Goal: Information Seeking & Learning: Learn about a topic

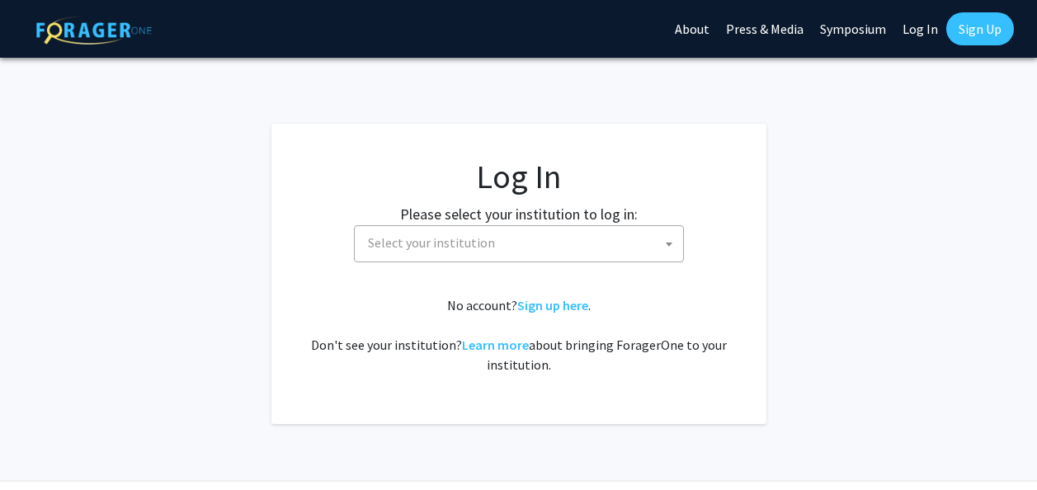
select select
click at [581, 250] on span "Select your institution" at bounding box center [522, 243] width 322 height 34
type input "U"
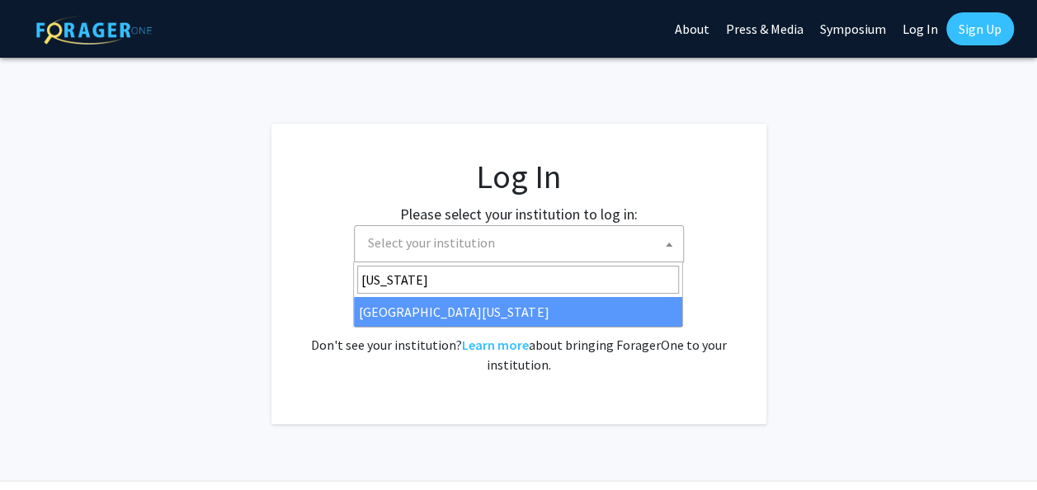
type input "Maryland"
select select "31"
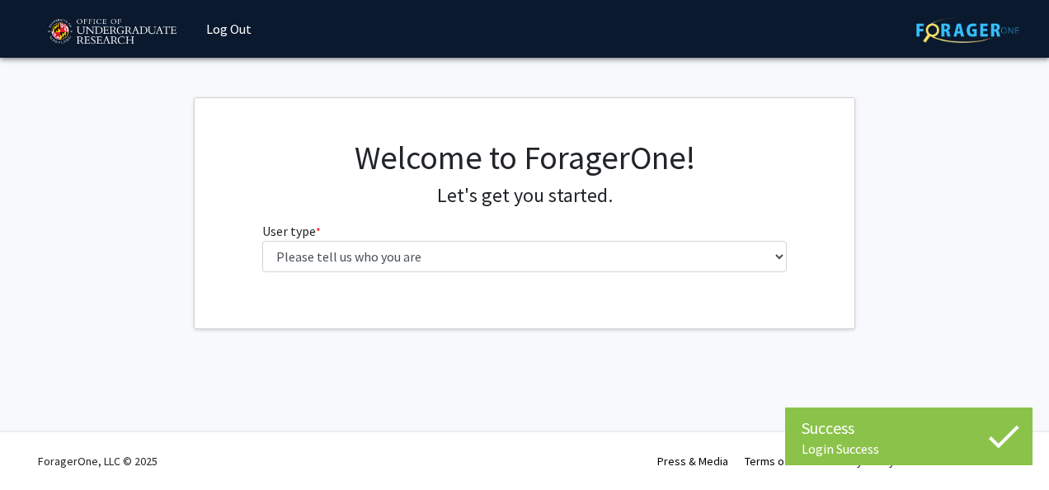
click at [561, 234] on fg-select "User type * required Please tell us who you are Undergraduate Student Master's …" at bounding box center [524, 246] width 525 height 51
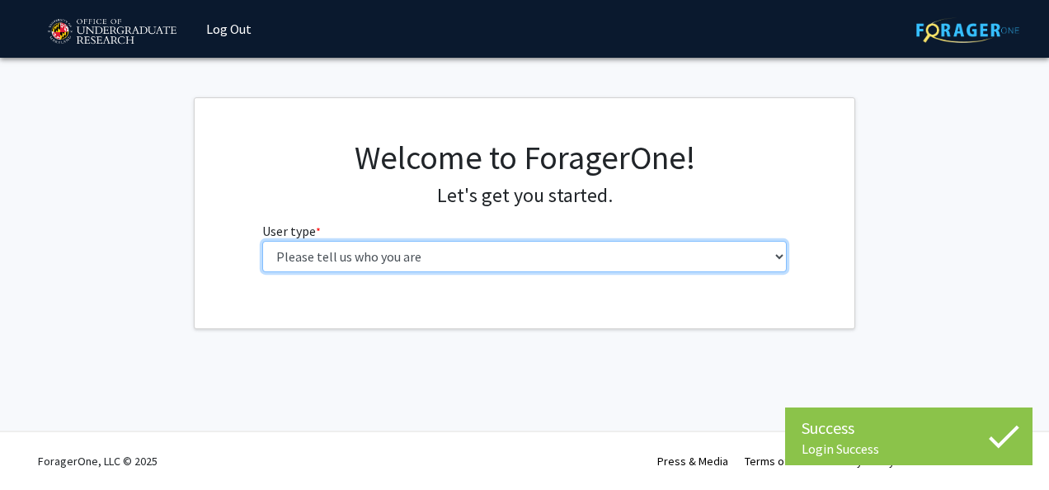
click at [517, 254] on select "Please tell us who you are Undergraduate Student Master's Student Doctoral Cand…" at bounding box center [524, 256] width 525 height 31
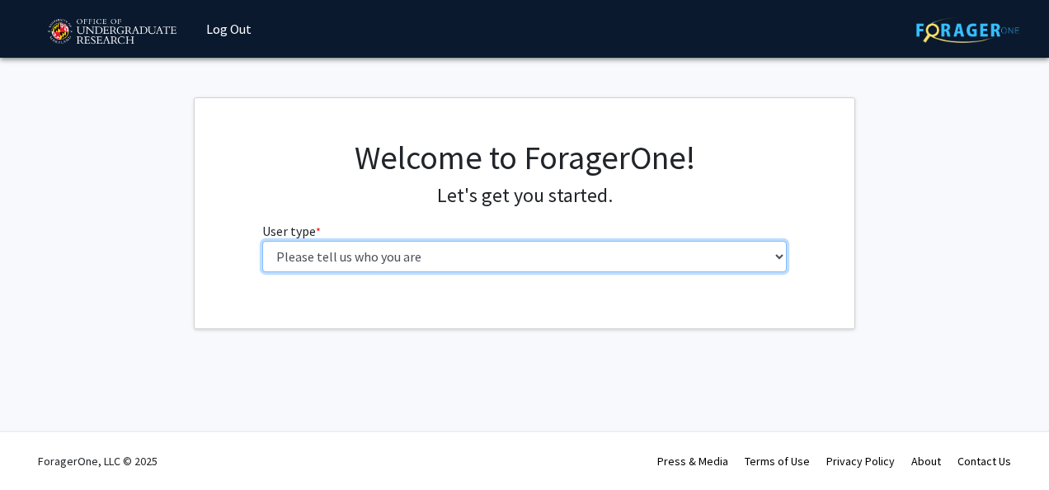
select select "1: undergrad"
click at [262, 241] on select "Please tell us who you are Undergraduate Student Master's Student Doctoral Cand…" at bounding box center [524, 256] width 525 height 31
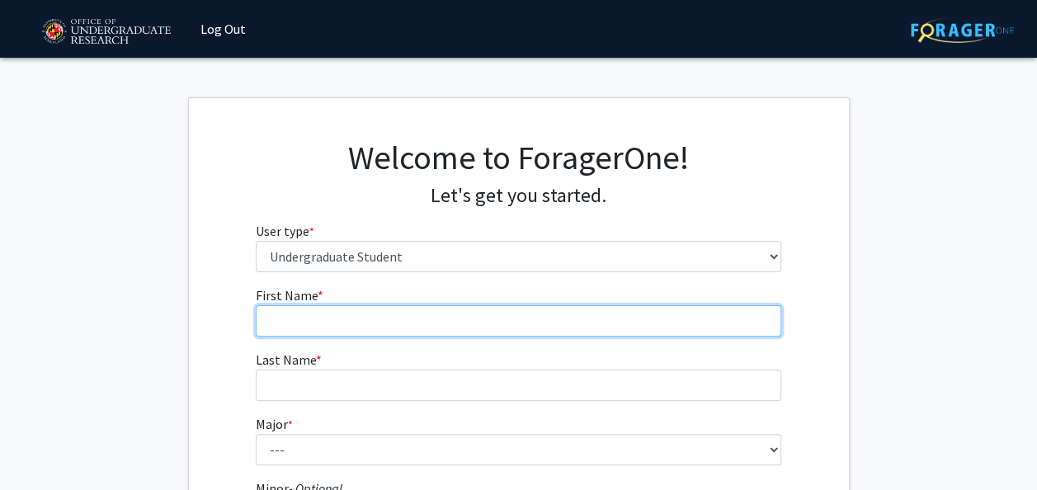
click at [518, 329] on input "First Name * required" at bounding box center [518, 320] width 525 height 31
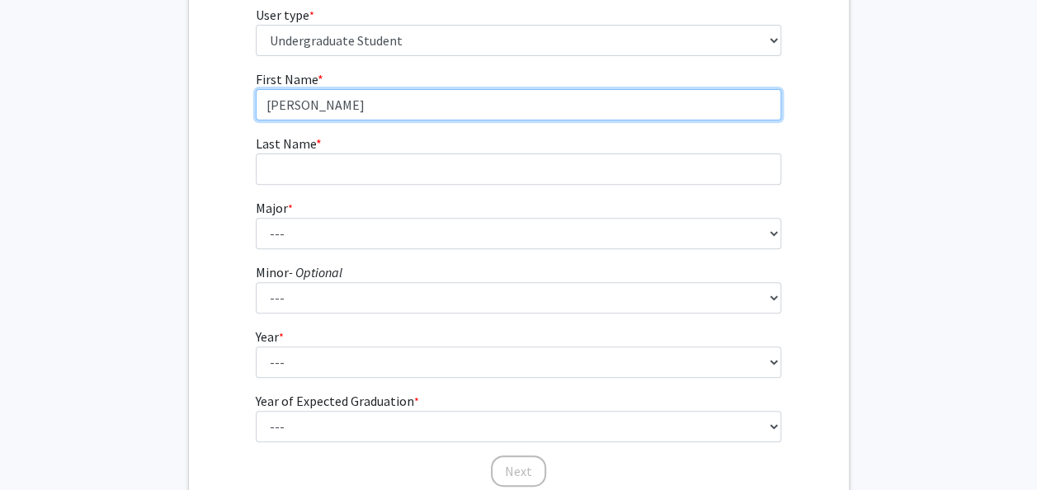
scroll to position [218, 0]
type input "Luke"
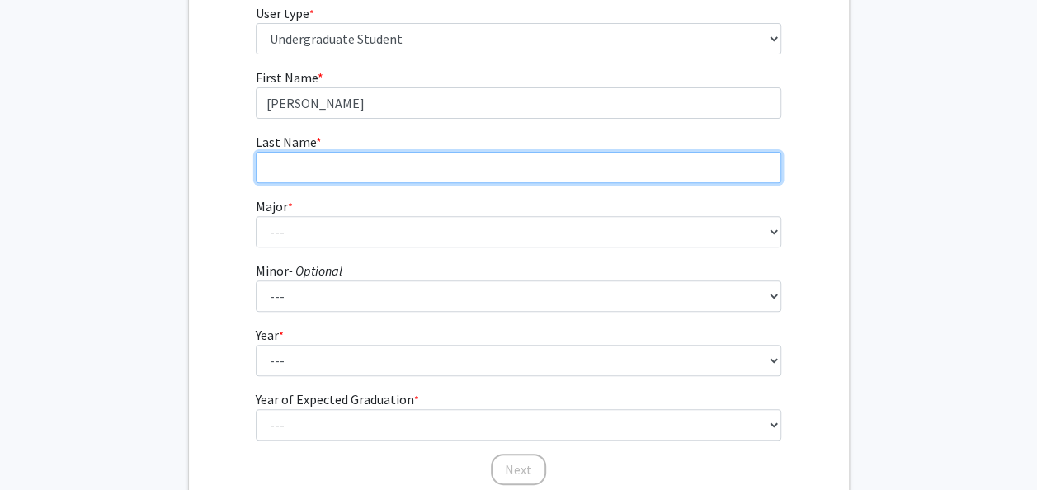
click at [367, 175] on input "Last Name * required" at bounding box center [518, 167] width 525 height 31
type input "Wolff"
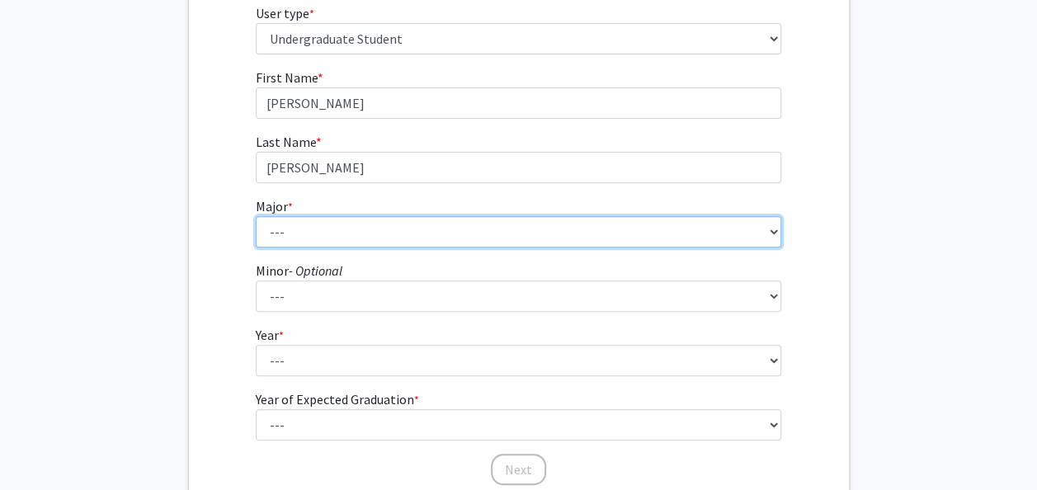
click at [260, 229] on select "--- Accounting Aerospace Engineering African American and Africana Studies Agri…" at bounding box center [518, 231] width 525 height 31
select select "70: 2371"
click at [256, 216] on select "--- Accounting Aerospace Engineering African American and Africana Studies Agri…" at bounding box center [518, 231] width 525 height 31
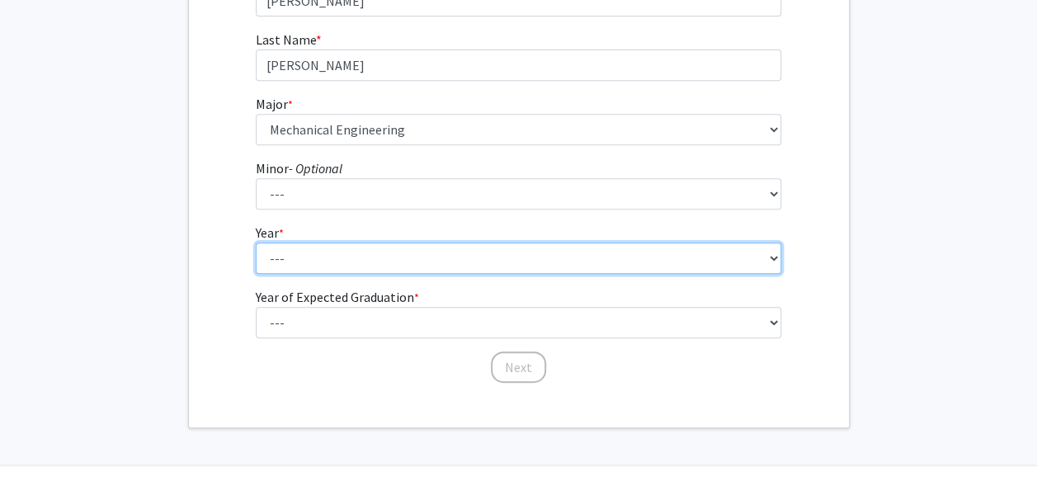
click at [302, 266] on select "--- First-year Sophomore Junior Senior Postbaccalaureate Certificate" at bounding box center [518, 257] width 525 height 31
select select "3: junior"
click at [256, 242] on select "--- First-year Sophomore Junior Senior Postbaccalaureate Certificate" at bounding box center [518, 257] width 525 height 31
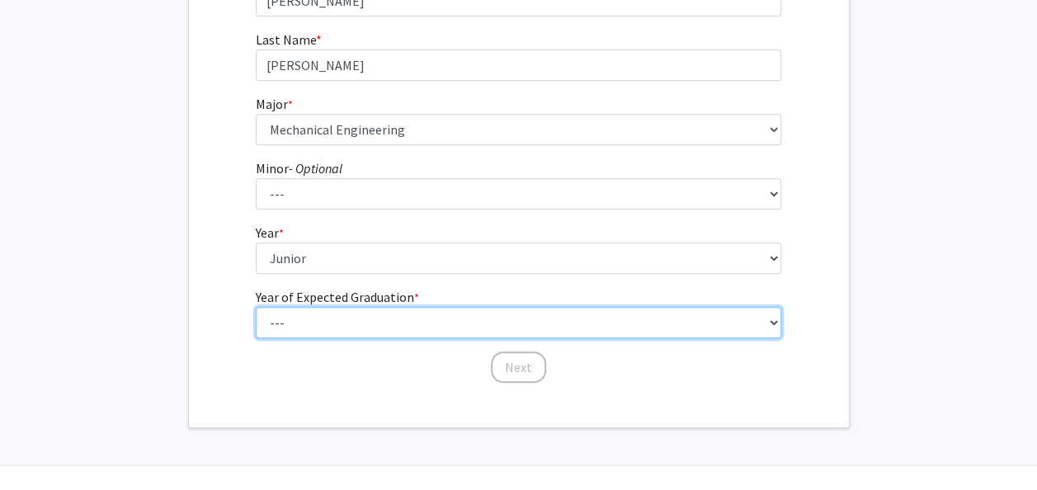
click at [397, 314] on select "--- 2025 2026 2027 2028 2029 2030 2031 2032 2033 2034" at bounding box center [518, 322] width 525 height 31
select select "3: 2027"
click at [256, 307] on select "--- 2025 2026 2027 2028 2029 2030 2031 2032 2033 2034" at bounding box center [518, 322] width 525 height 31
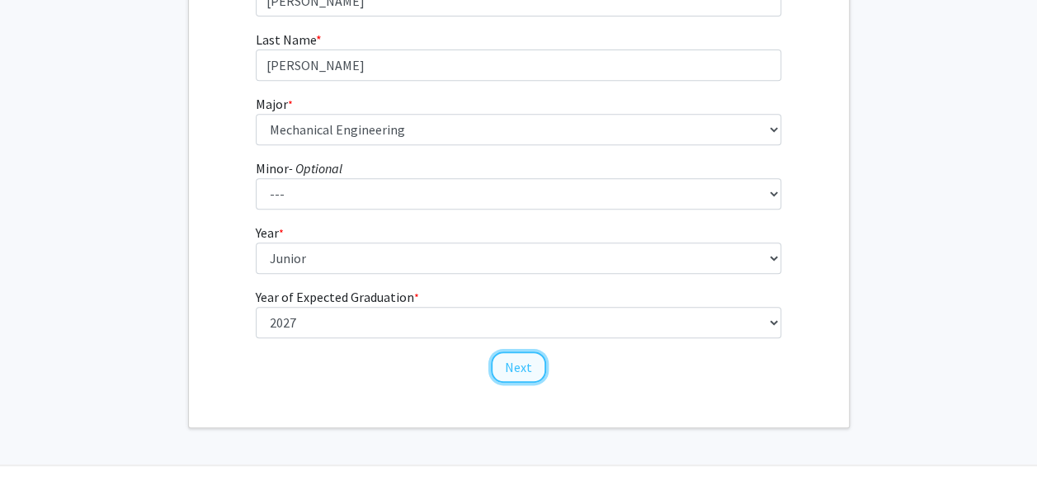
click at [511, 377] on button "Next" at bounding box center [518, 366] width 55 height 31
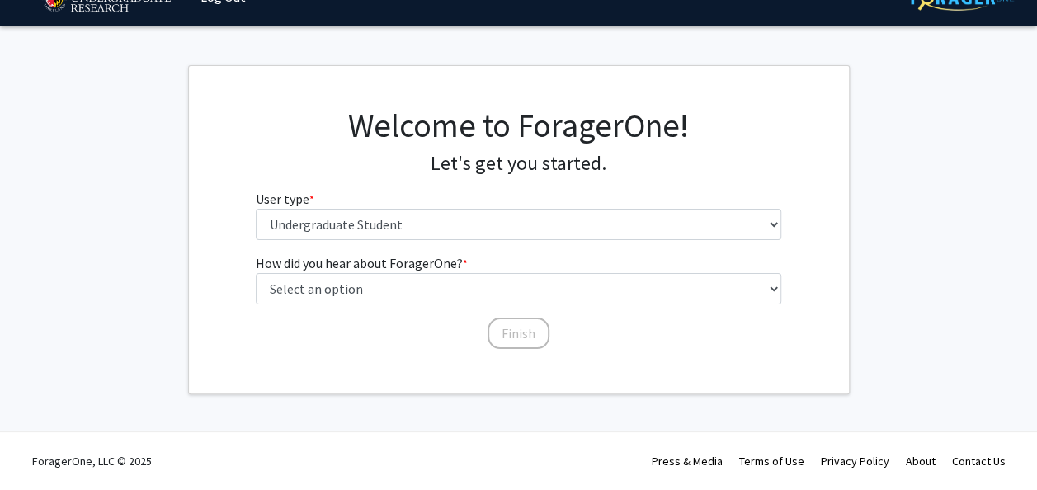
scroll to position [0, 0]
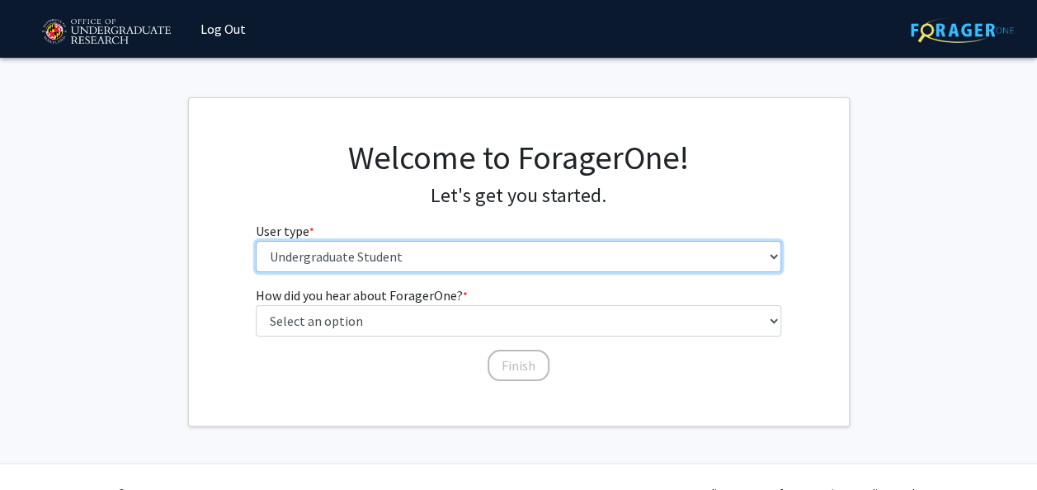
click at [513, 261] on select "Please tell us who you are Undergraduate Student Master's Student Doctoral Cand…" at bounding box center [518, 256] width 525 height 31
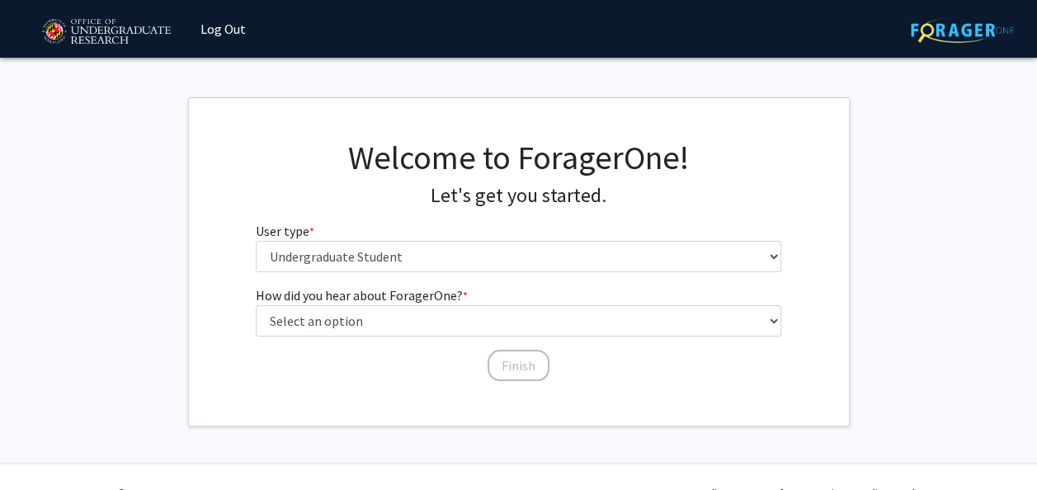
click at [376, 193] on h4 "Let's get you started." at bounding box center [518, 196] width 525 height 24
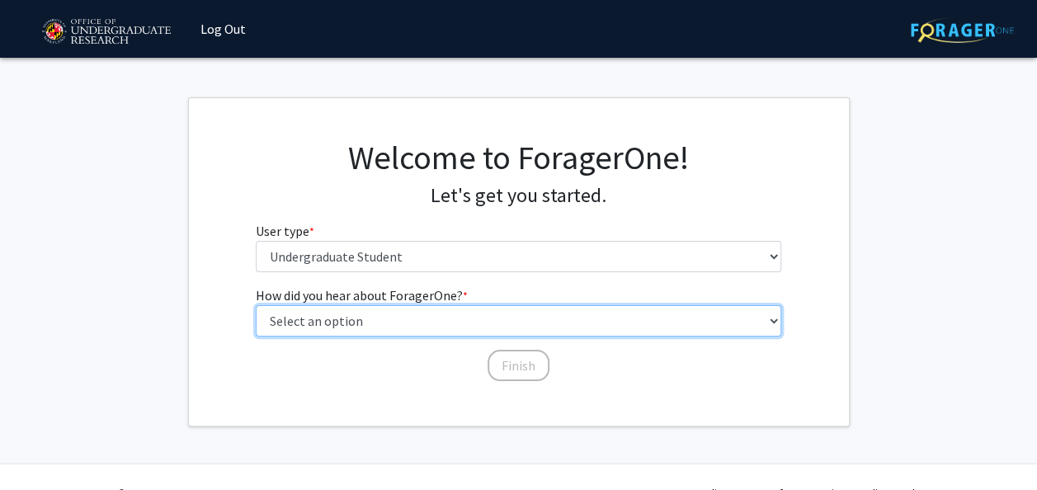
click at [331, 320] on select "Select an option Peer/student recommendation Faculty/staff recommendation Unive…" at bounding box center [518, 320] width 525 height 31
select select "3: university_website"
click at [256, 305] on select "Select an option Peer/student recommendation Faculty/staff recommendation Unive…" at bounding box center [518, 320] width 525 height 31
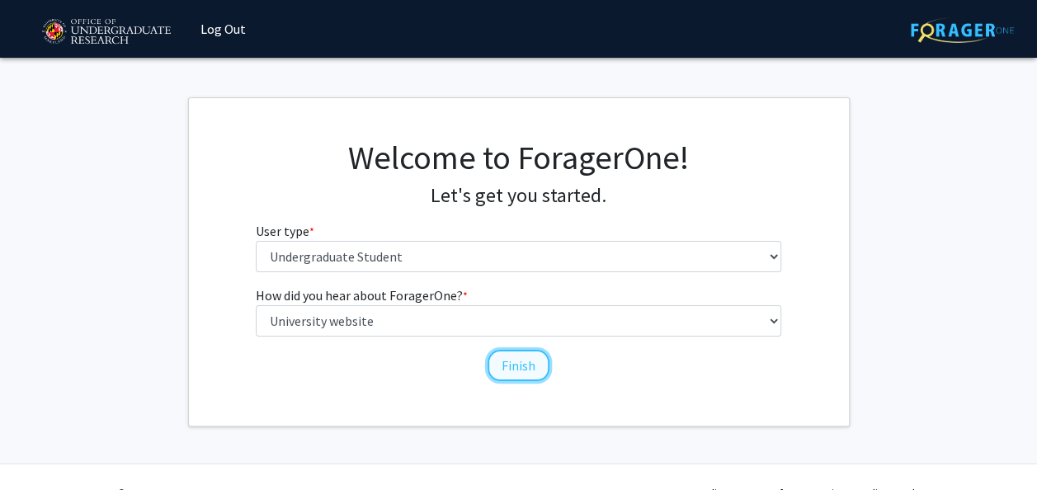
click at [511, 369] on button "Finish" at bounding box center [518, 365] width 62 height 31
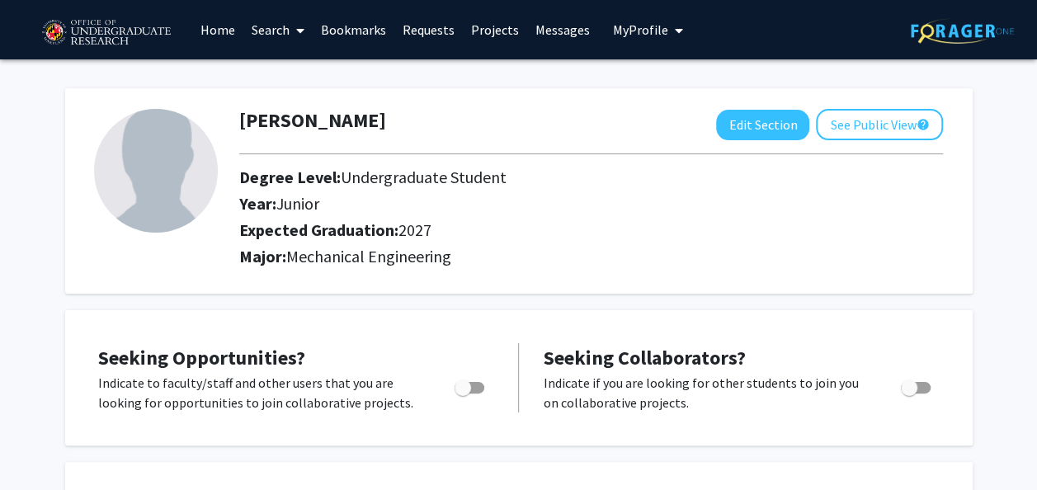
click at [290, 21] on span at bounding box center [296, 31] width 15 height 58
click at [307, 73] on span "Faculty/Staff" at bounding box center [303, 75] width 121 height 33
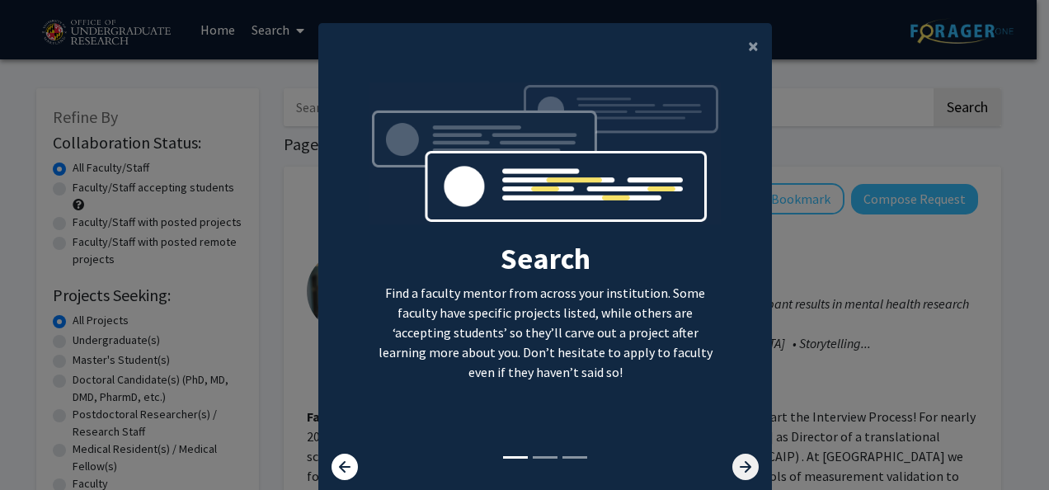
click at [746, 462] on icon at bounding box center [745, 467] width 26 height 26
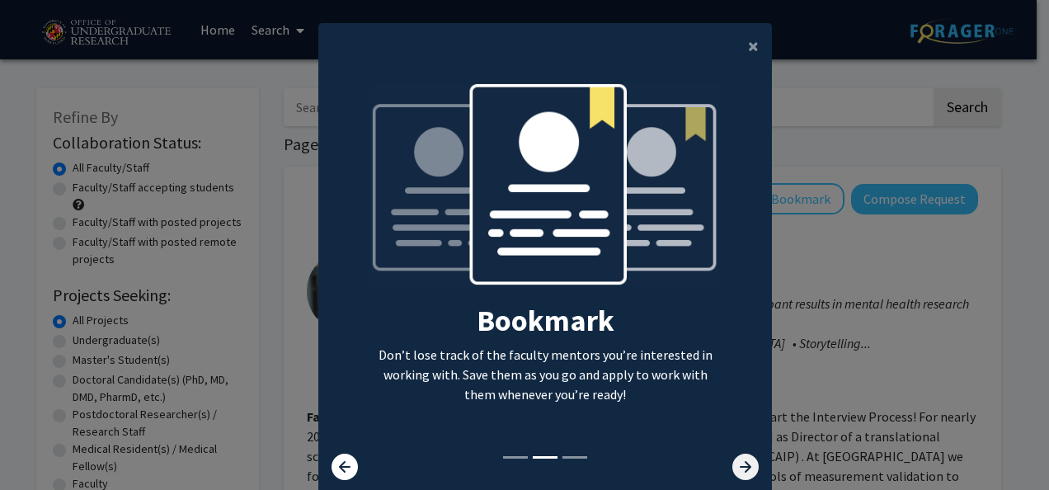
click at [746, 462] on icon at bounding box center [745, 467] width 26 height 26
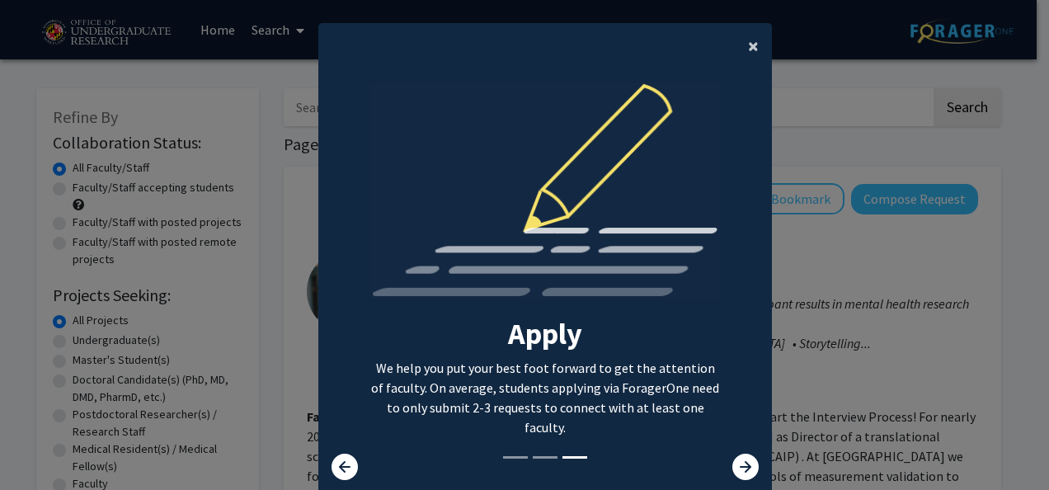
click at [750, 63] on button "×" at bounding box center [753, 46] width 37 height 46
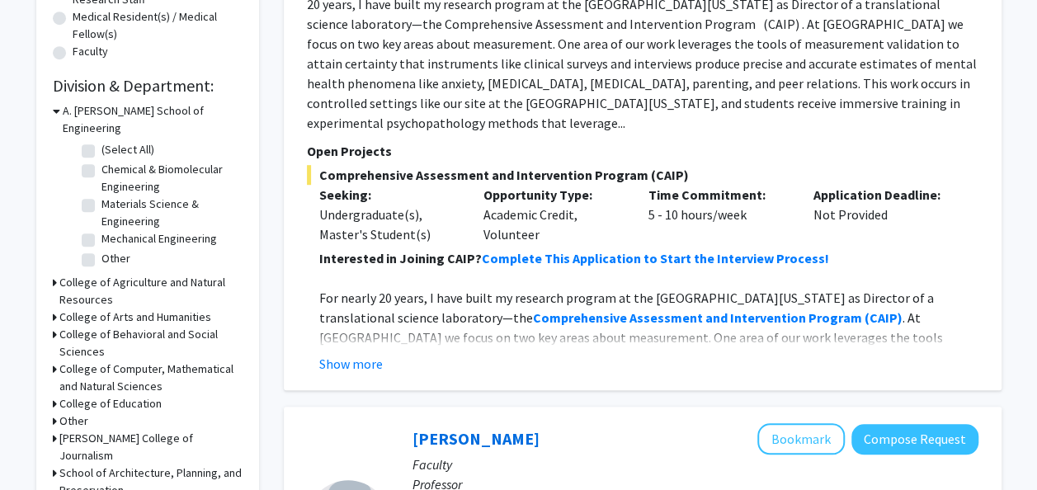
scroll to position [433, 0]
click at [101, 140] on label "(Select All)" at bounding box center [127, 148] width 53 height 17
click at [101, 140] on input "(Select All)" at bounding box center [106, 145] width 11 height 11
checkbox input "true"
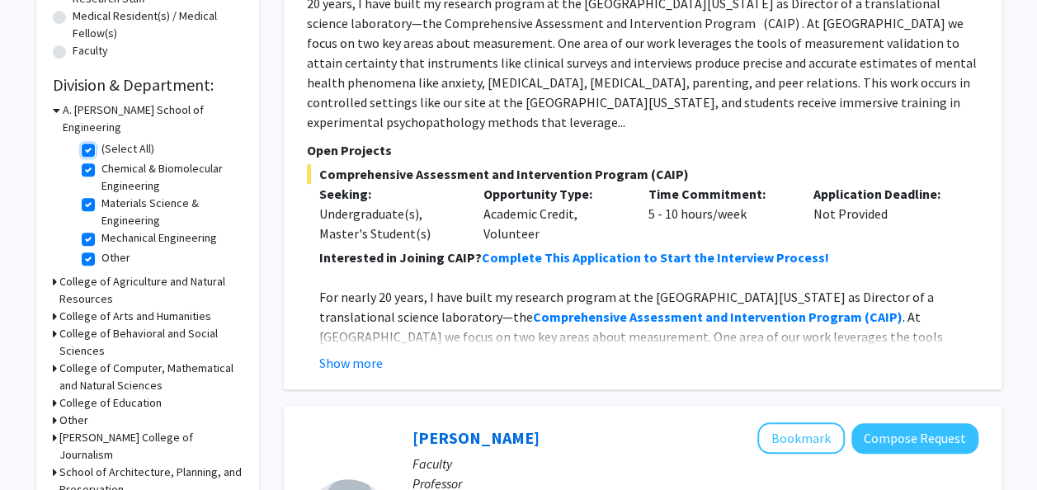
checkbox input "true"
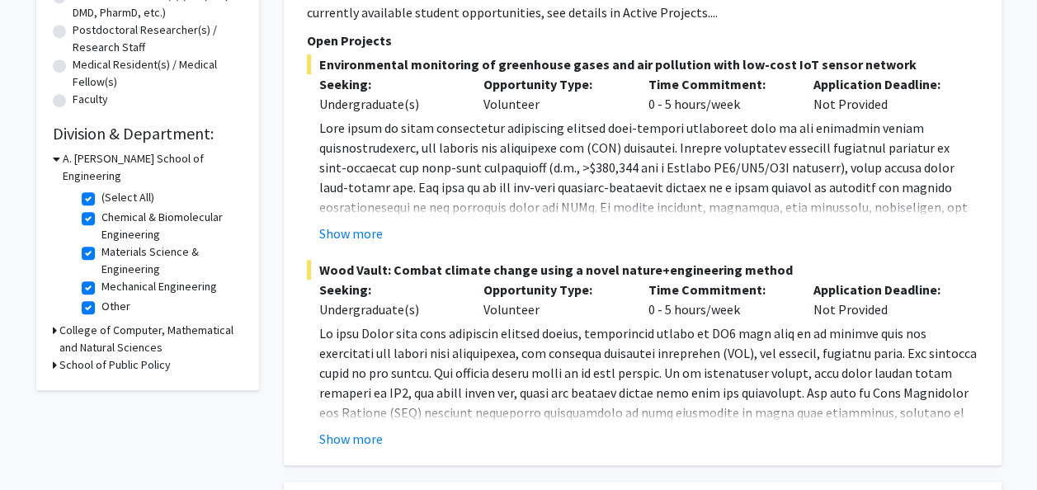
scroll to position [385, 0]
click at [51, 307] on div "Refine By Collaboration Status: Collaboration Status All Faculty/Staff Collabor…" at bounding box center [147, 46] width 223 height 686
click at [90, 324] on h3 "College of Computer, Mathematical and Natural Sciences" at bounding box center [150, 338] width 183 height 35
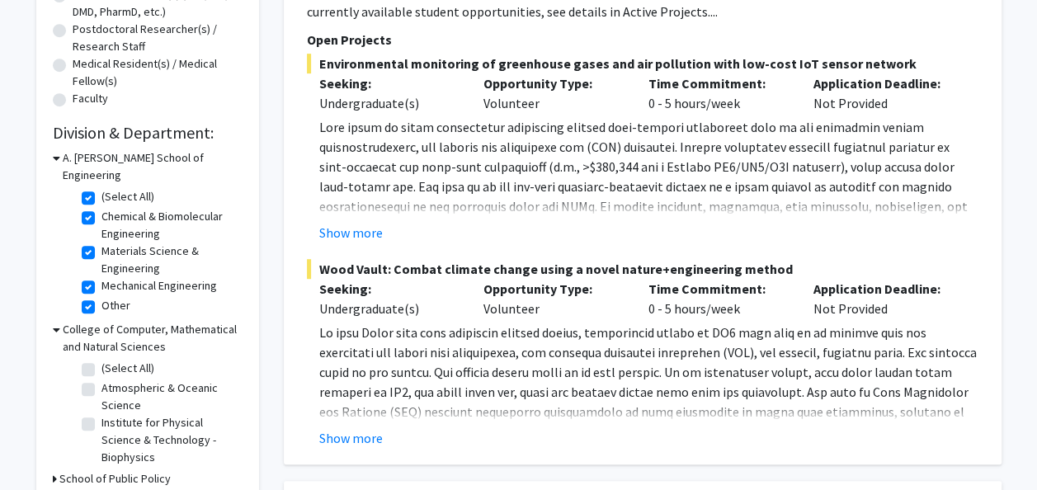
scroll to position [524, 0]
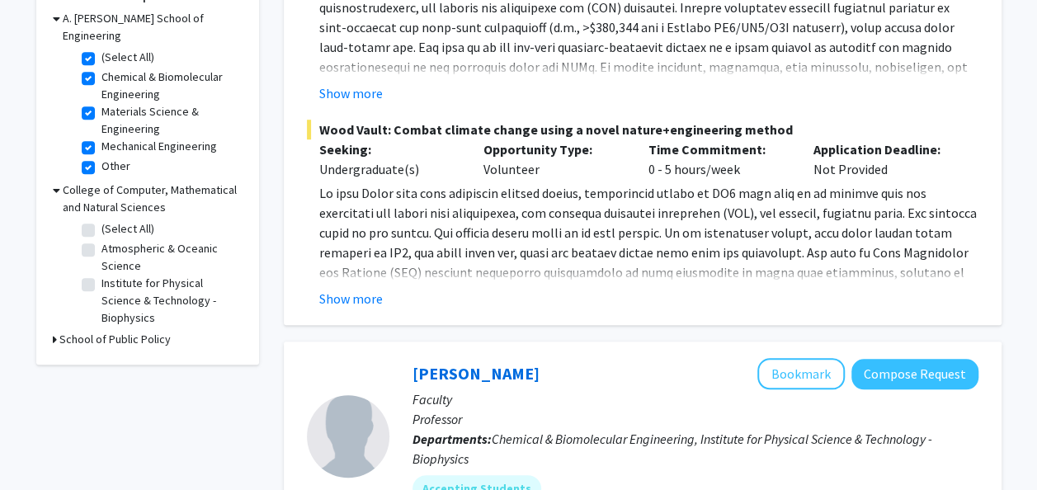
click at [71, 331] on h3 "School of Public Policy" at bounding box center [114, 339] width 111 height 17
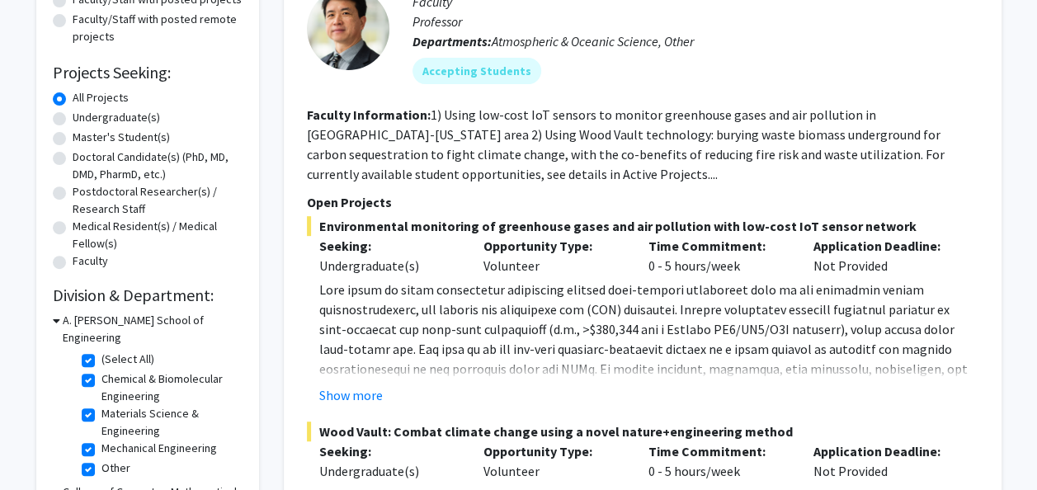
scroll to position [224, 0]
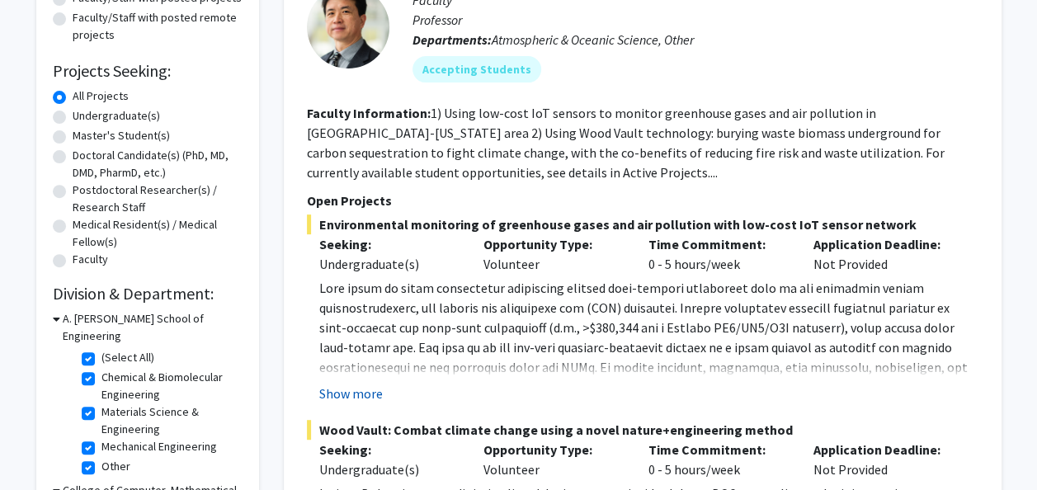
click at [359, 393] on button "Show more" at bounding box center [350, 393] width 63 height 20
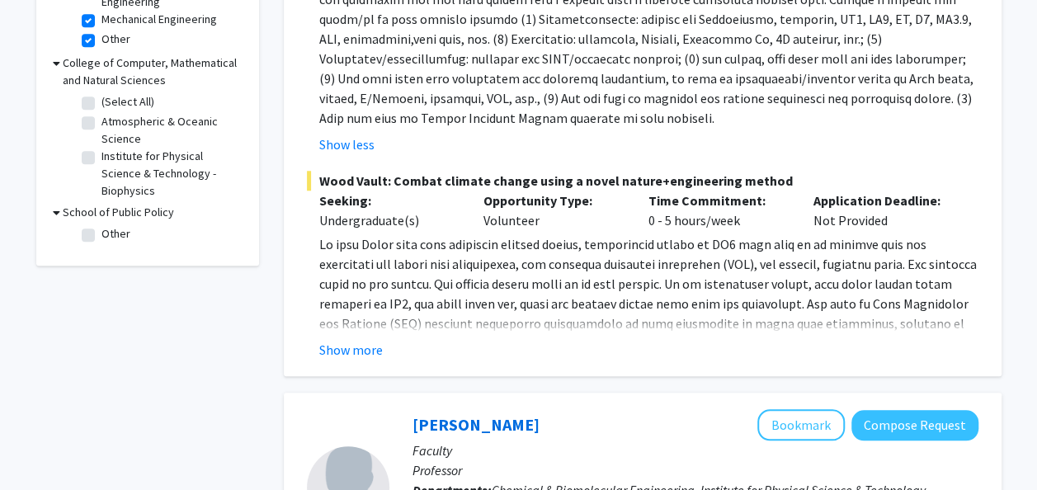
scroll to position [653, 0]
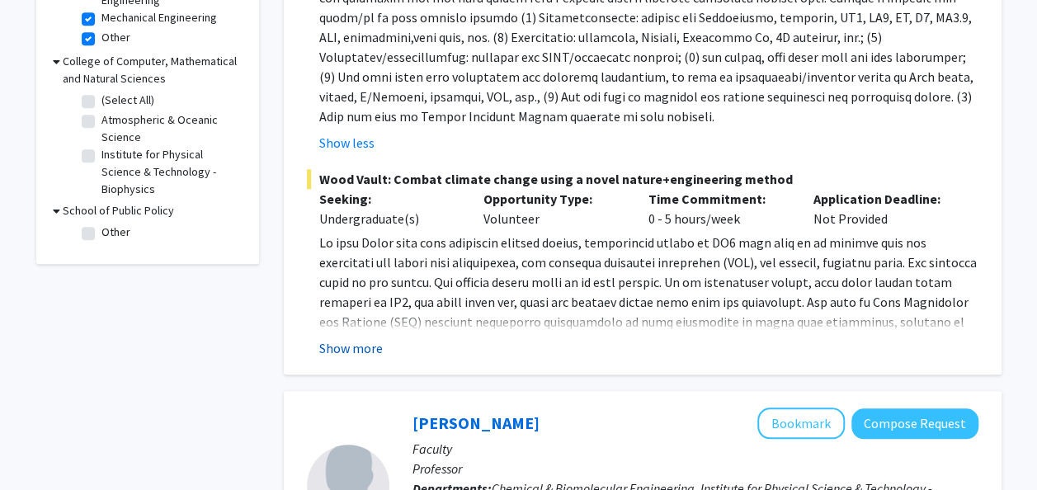
click at [358, 343] on button "Show more" at bounding box center [350, 348] width 63 height 20
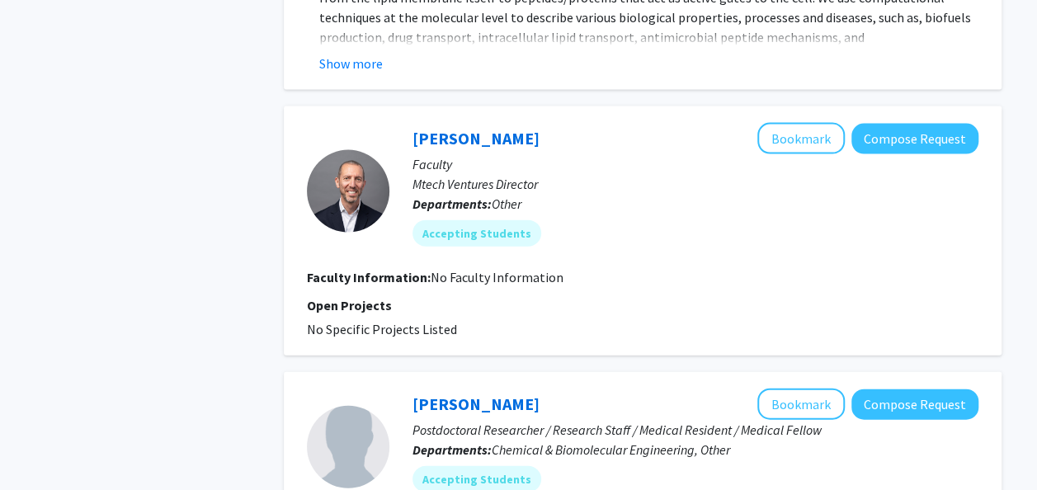
scroll to position [1768, 0]
click at [465, 222] on mat-chip "Accepting Students" at bounding box center [476, 233] width 129 height 26
click at [379, 181] on div at bounding box center [348, 191] width 82 height 82
click at [448, 128] on link "Dan Kunitz" at bounding box center [475, 138] width 127 height 21
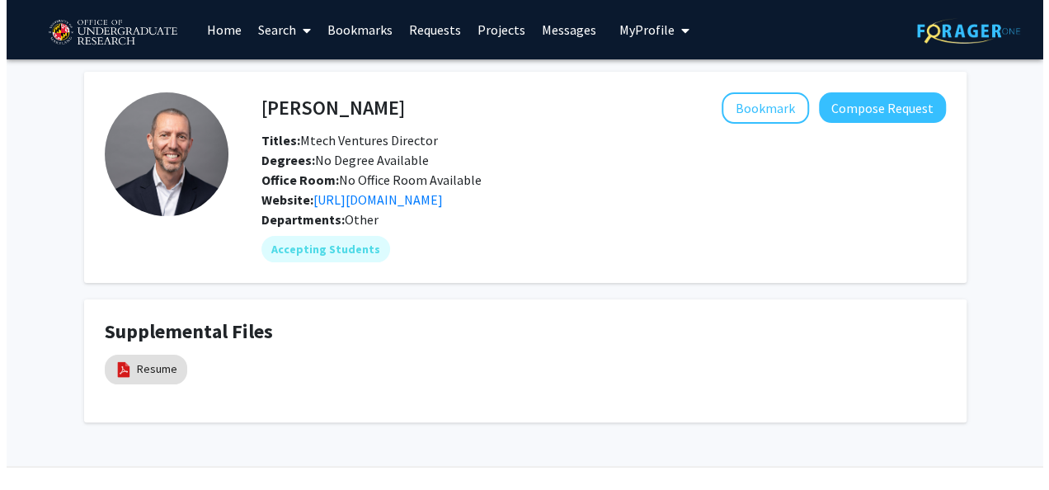
scroll to position [35, 0]
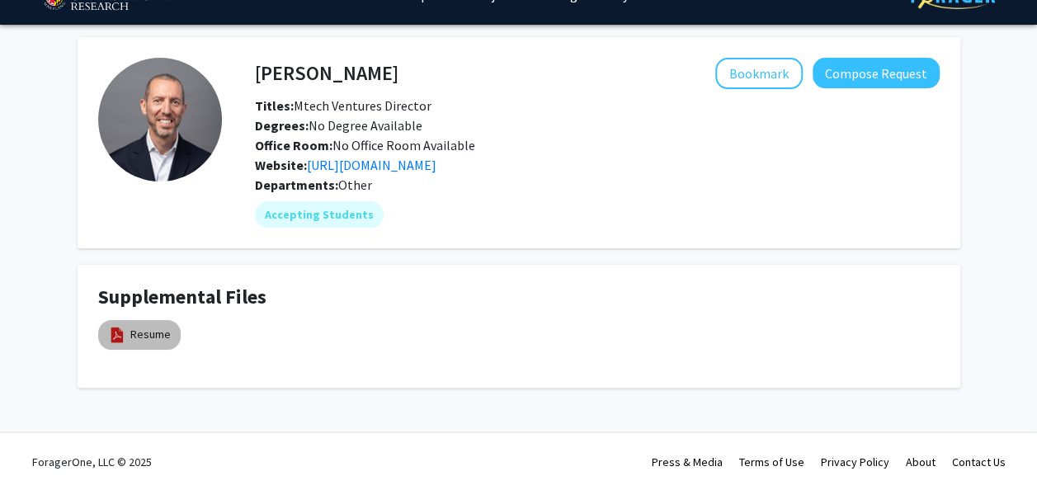
click at [108, 335] on img at bounding box center [117, 335] width 18 height 18
click at [144, 341] on link "Resume" at bounding box center [150, 334] width 40 height 17
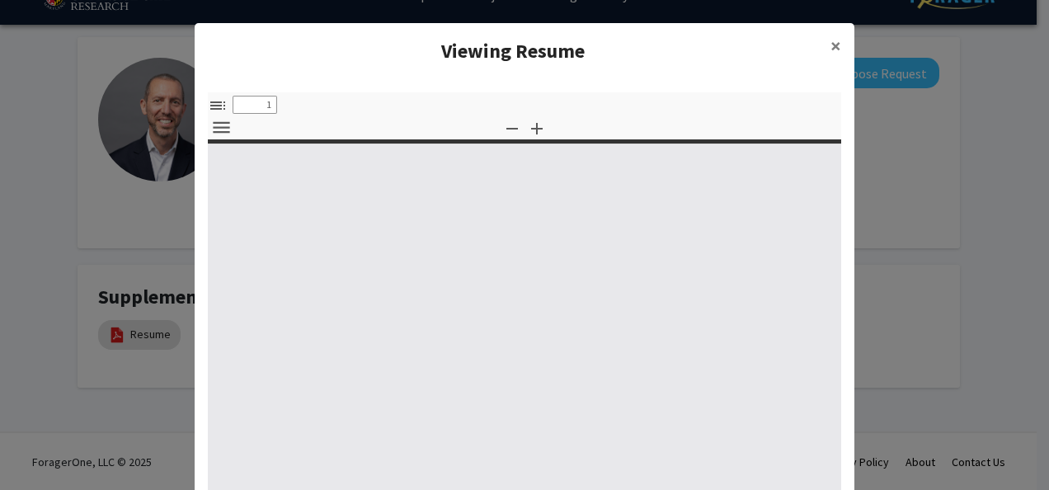
select select "custom"
type input "0"
select select "custom"
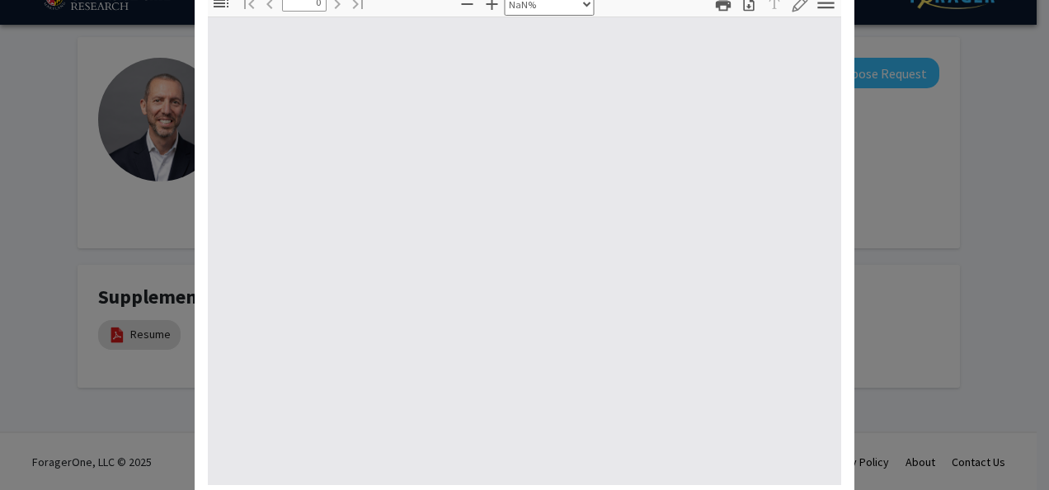
scroll to position [103, 0]
type input "1"
select select "auto"
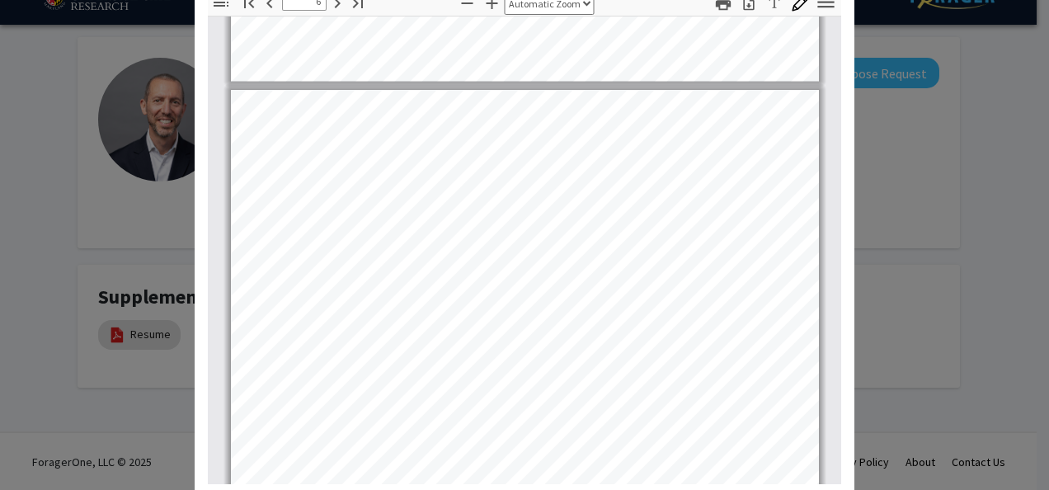
scroll to position [3807, 0]
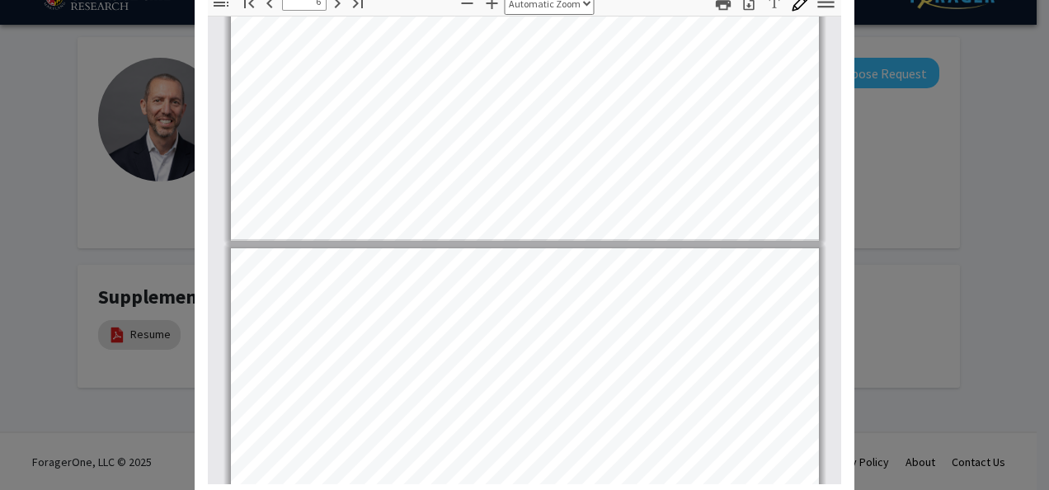
type input "7"
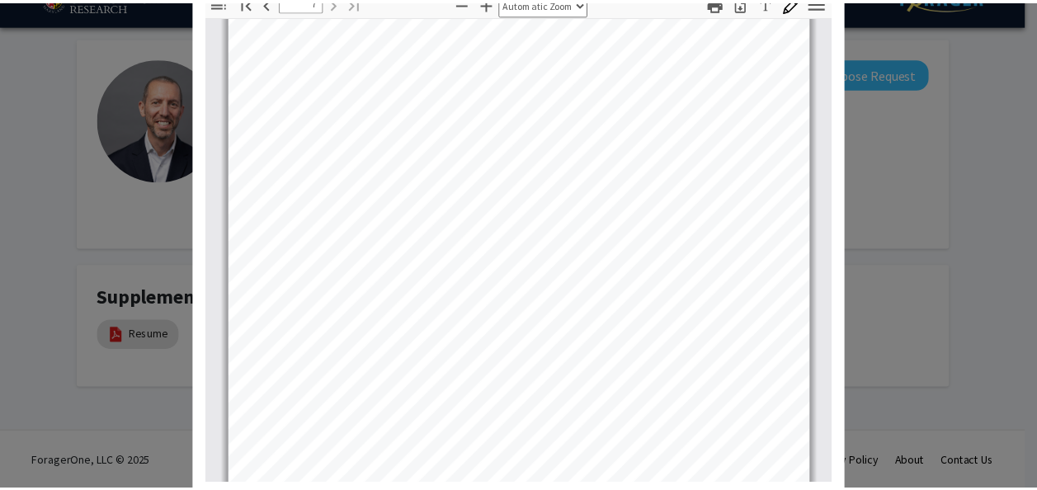
scroll to position [4647, 0]
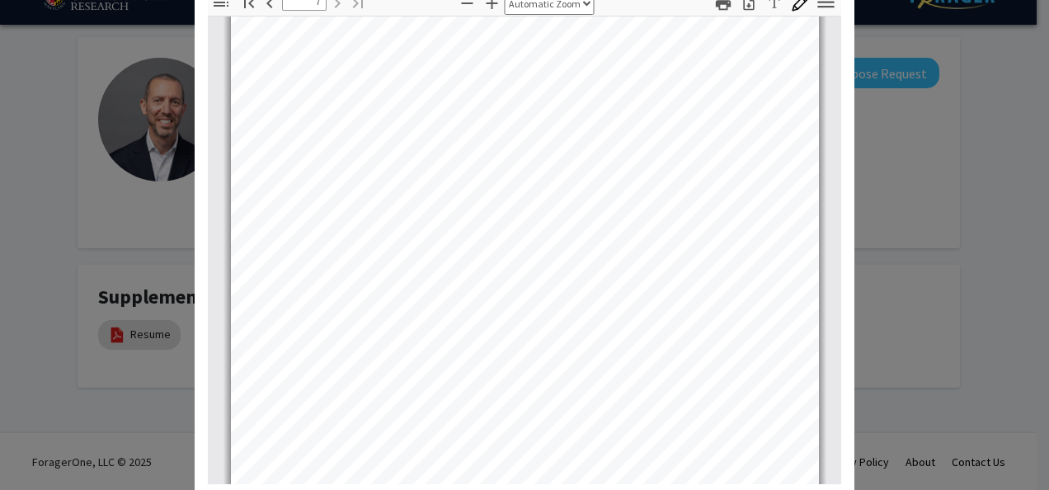
click at [160, 275] on modal-container "Viewing Resume × Thumbnails Document Outline Attachments Layers Current Outline…" at bounding box center [524, 245] width 1049 height 490
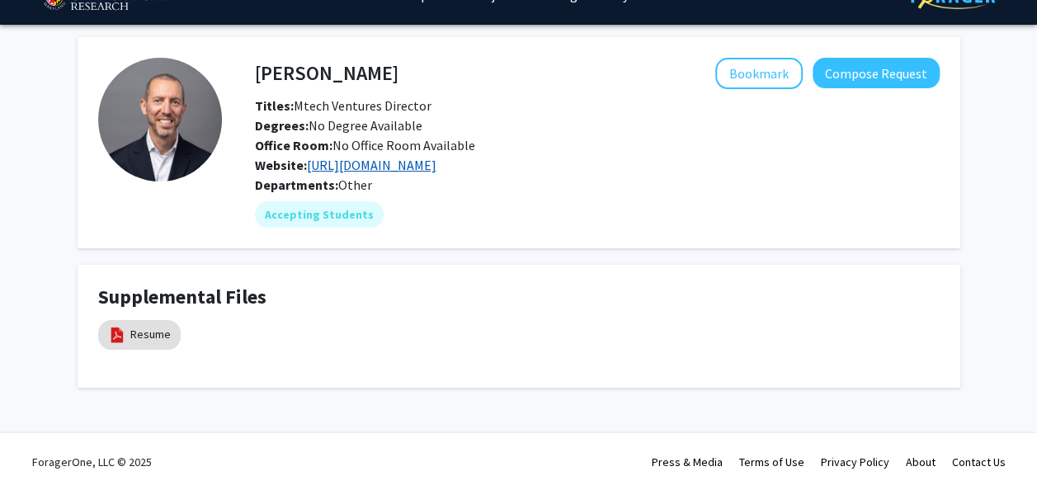
click at [374, 167] on link "https://www.icorps.umd.edu/" at bounding box center [371, 165] width 129 height 16
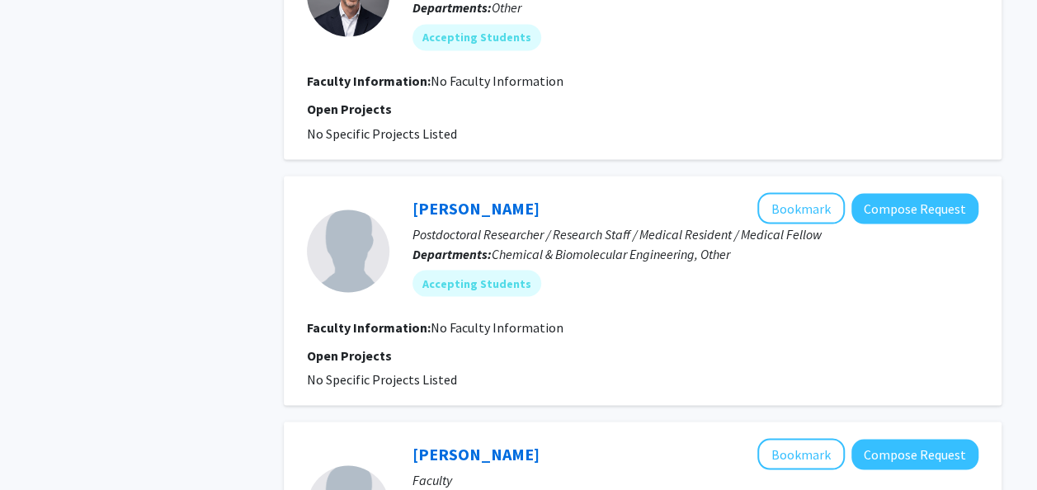
scroll to position [1432, 0]
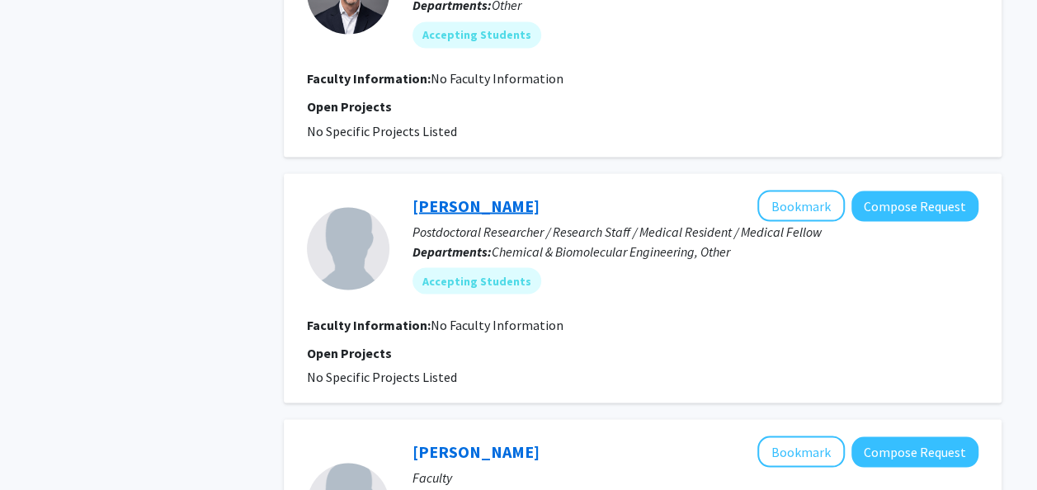
click at [472, 214] on link "Sindhuja Vaddeboina" at bounding box center [475, 205] width 127 height 21
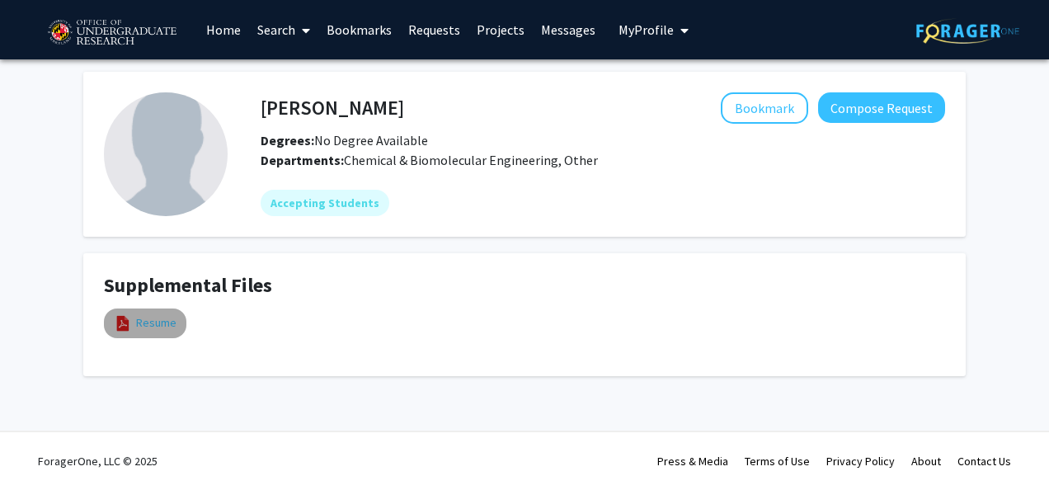
click at [163, 317] on link "Resume" at bounding box center [156, 322] width 40 height 17
select select "custom"
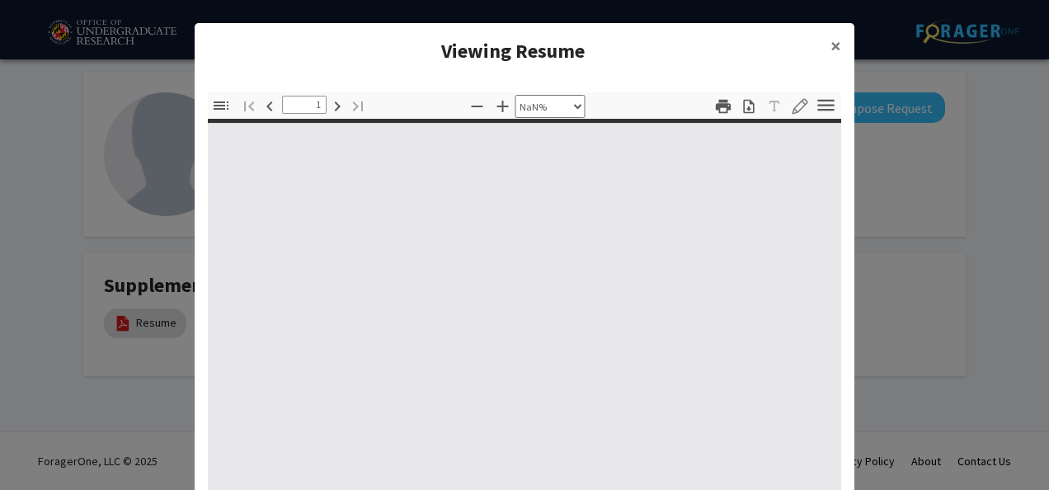
type input "0"
select select "custom"
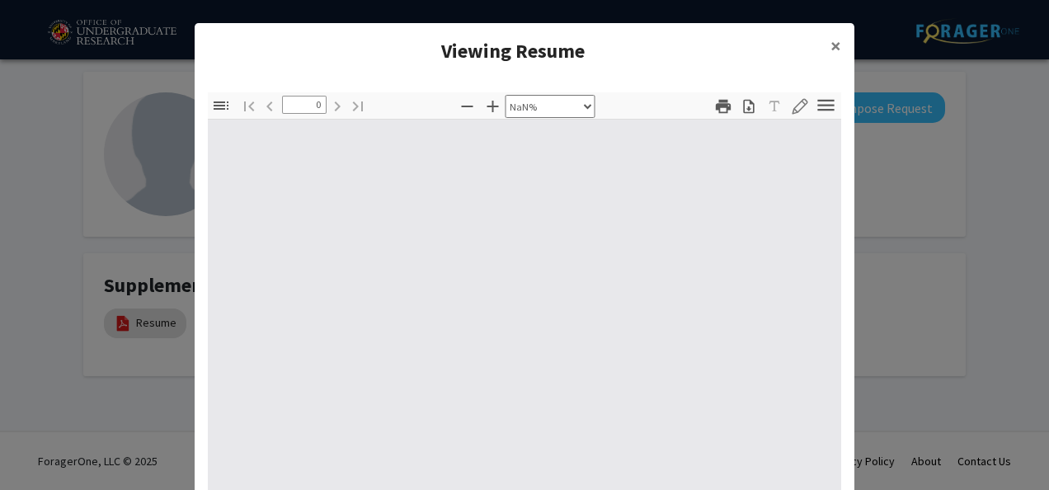
type input "1"
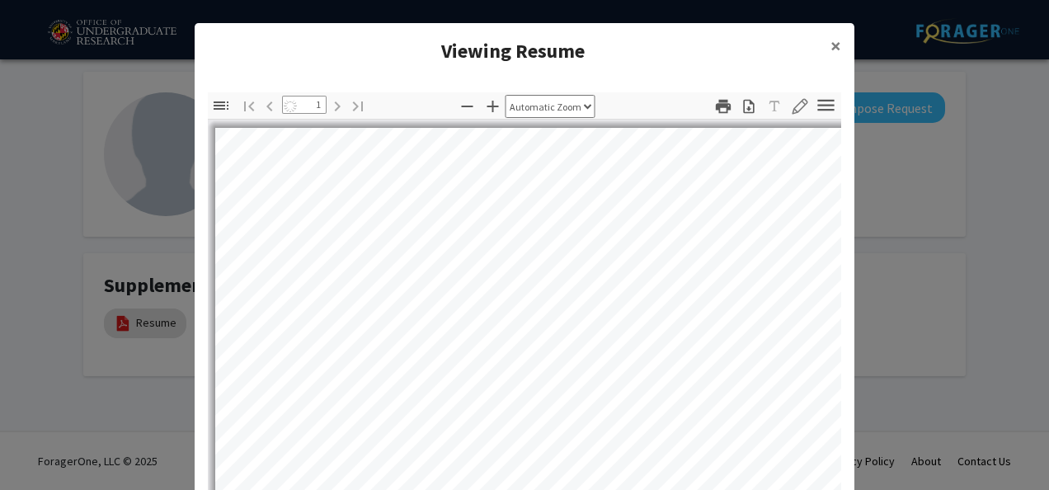
select select "auto"
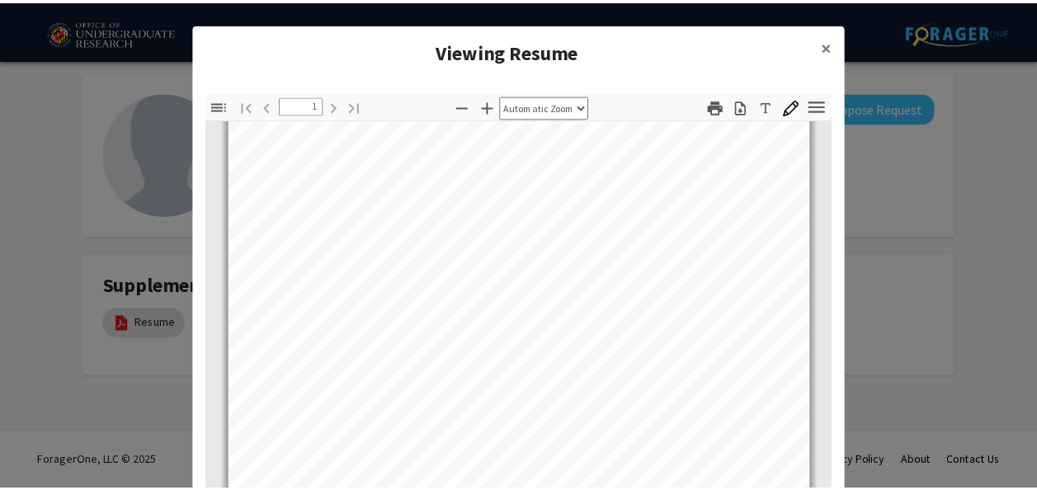
scroll to position [308, 0]
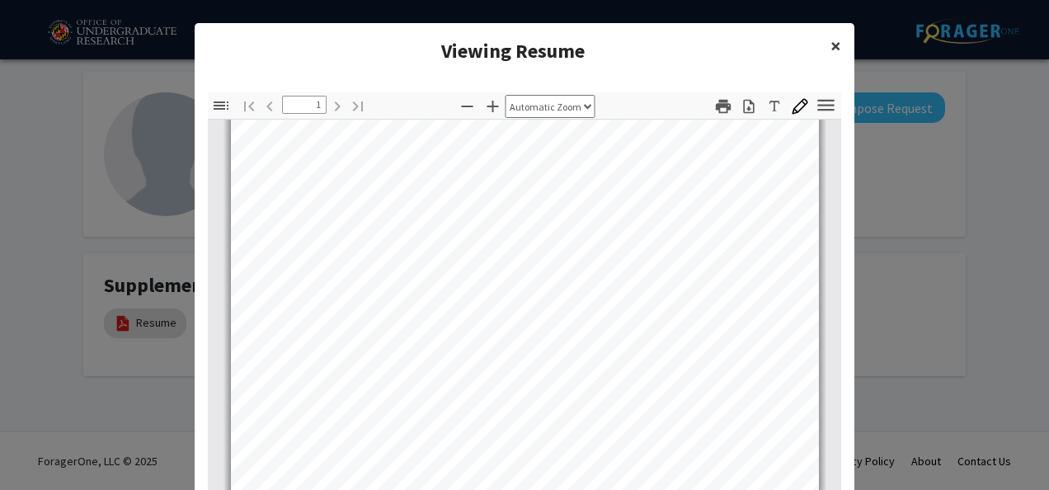
click at [830, 49] on span "×" at bounding box center [835, 46] width 11 height 26
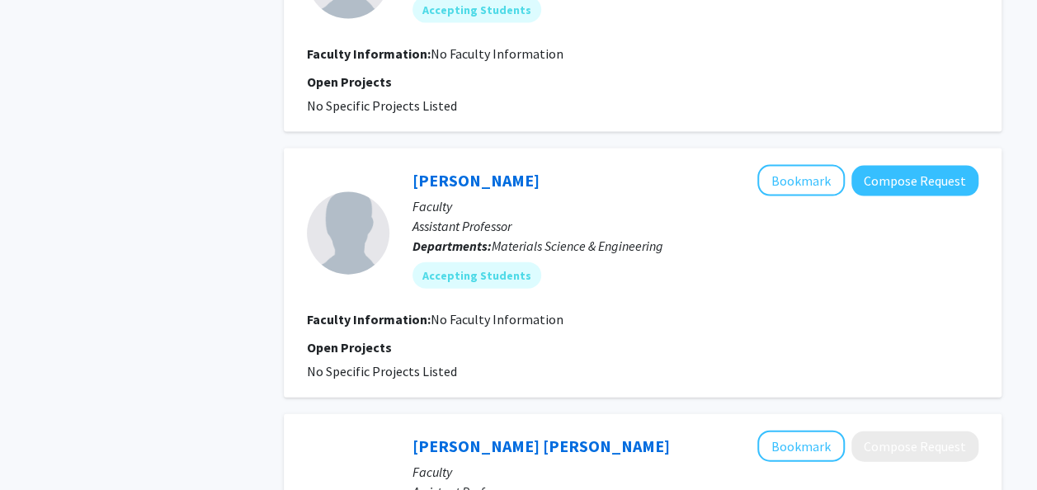
scroll to position [1724, 0]
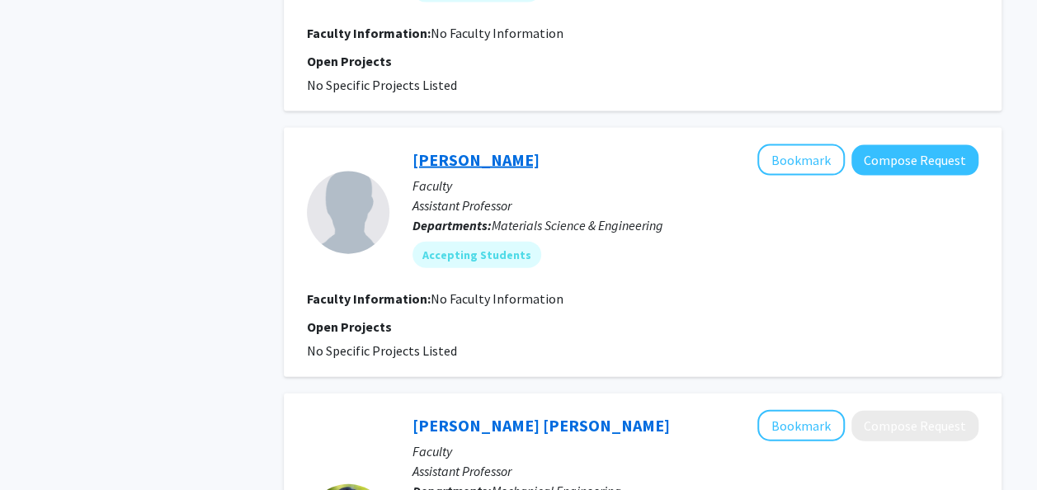
click at [488, 167] on link "Gianna Valentino" at bounding box center [475, 159] width 127 height 21
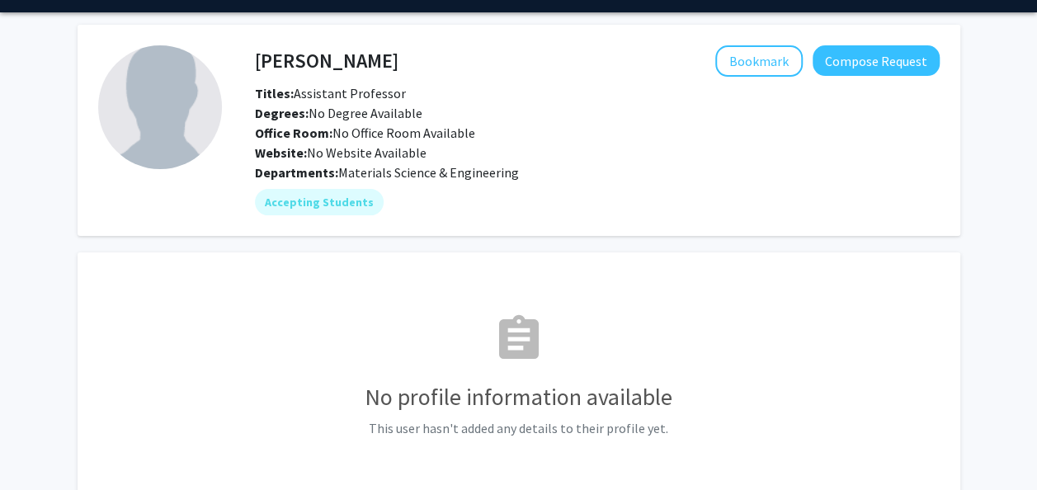
scroll to position [19, 0]
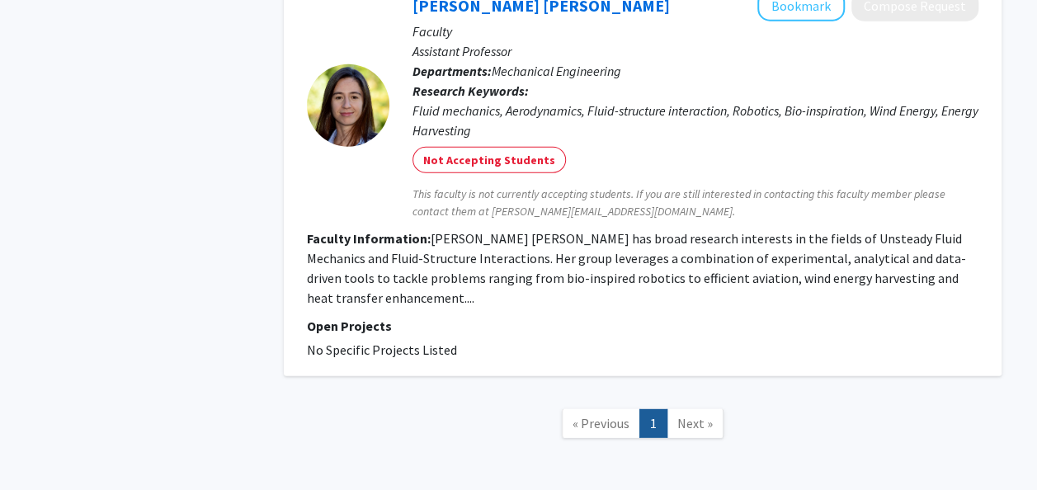
scroll to position [2146, 0]
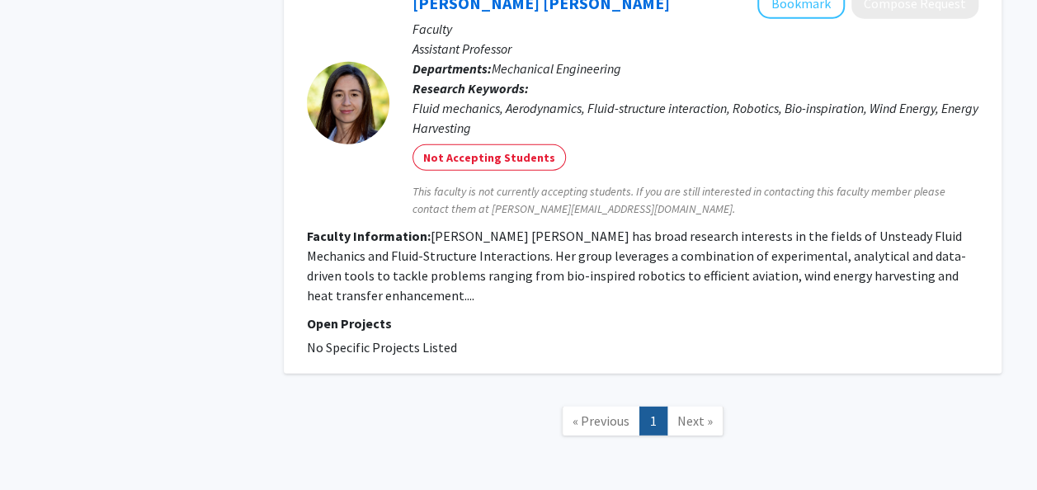
click at [680, 426] on span "Next »" at bounding box center [694, 420] width 35 height 16
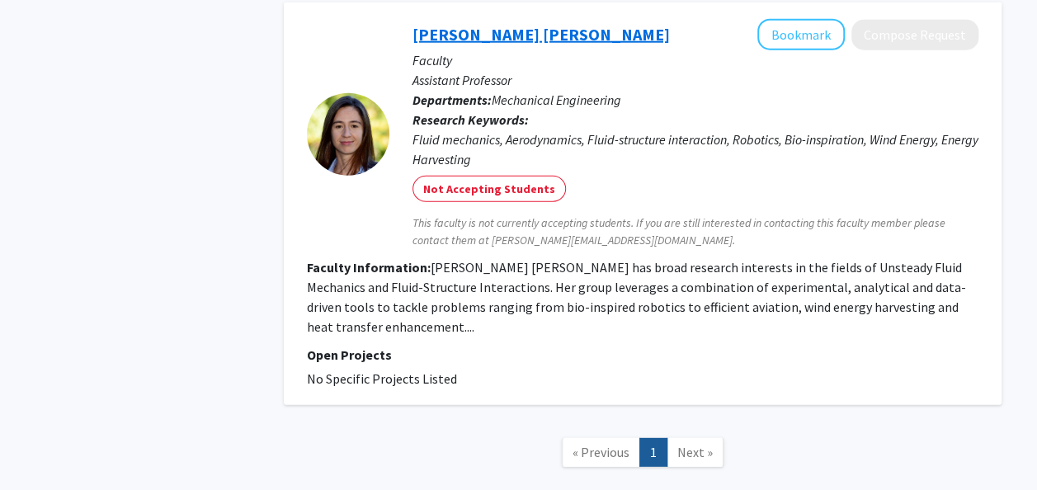
click at [468, 40] on link "Cecilia Huertas Cerdeira" at bounding box center [540, 34] width 257 height 21
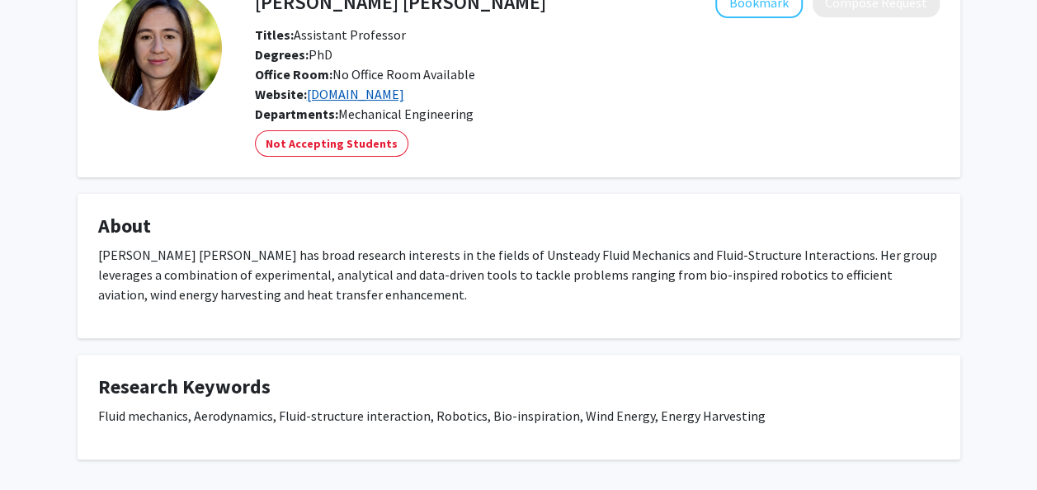
scroll to position [99, 0]
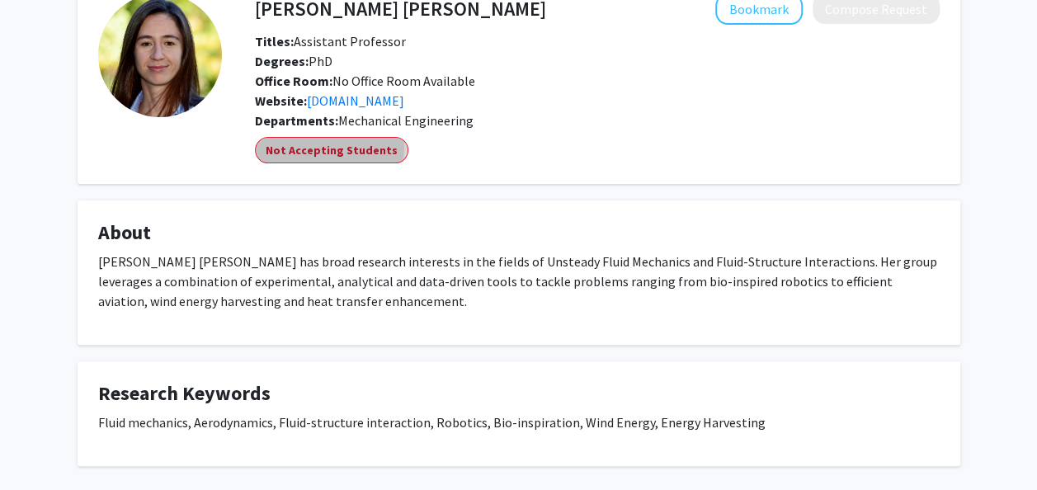
click at [328, 147] on mat-chip "Not Accepting Students" at bounding box center [331, 150] width 153 height 26
click at [369, 117] on span "Mechanical Engineering" at bounding box center [405, 120] width 135 height 16
click at [349, 102] on link "www.chc.umd.edu" at bounding box center [355, 100] width 97 height 16
